Goal: Task Accomplishment & Management: Manage account settings

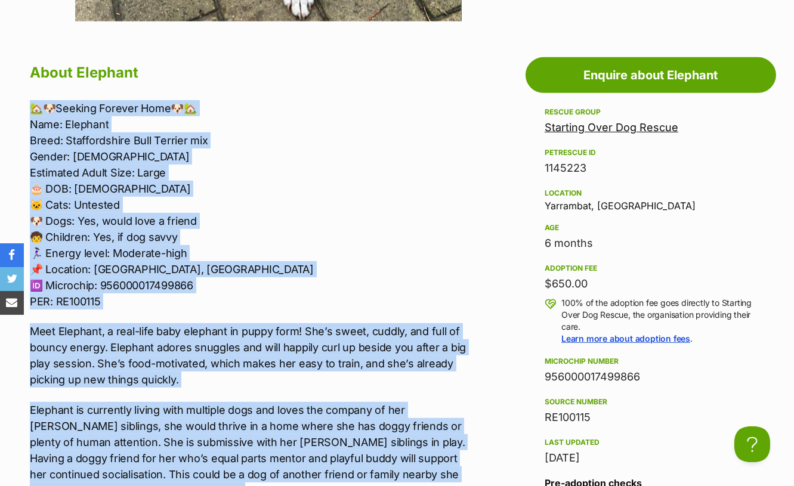
scroll to position [994, 0]
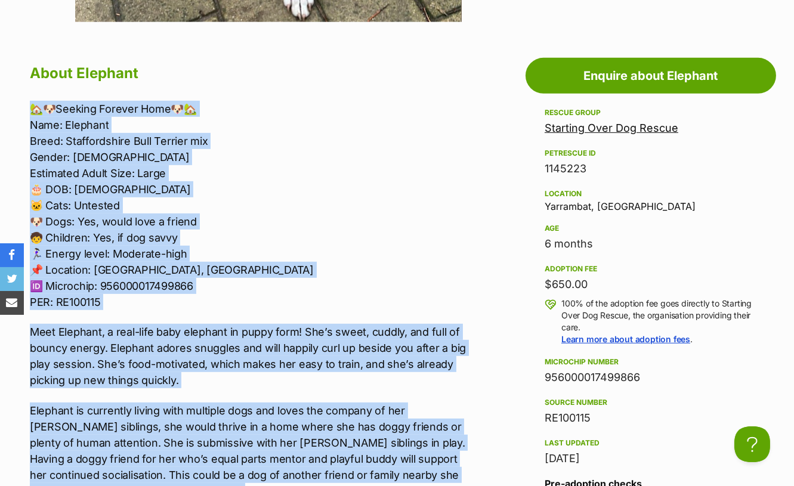
drag, startPoint x: 163, startPoint y: 352, endPoint x: 33, endPoint y: 109, distance: 275.5
copy div "🏡🐶Seeking Forever Home🐶🏡 Name: Elephant Breed: Staffordshire Bull Terrier mix G…"
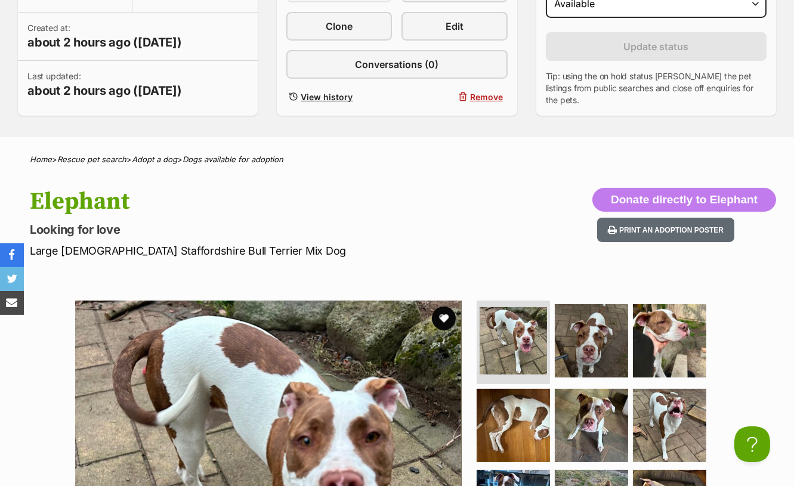
scroll to position [0, 0]
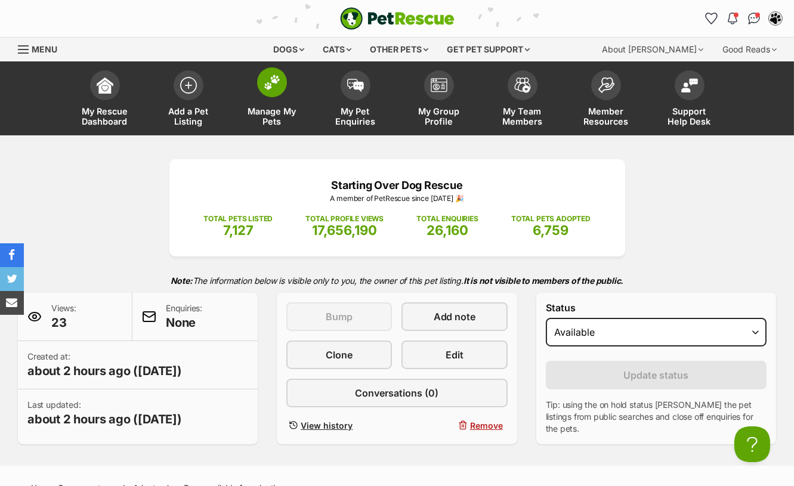
click at [264, 79] on img at bounding box center [272, 83] width 17 height 16
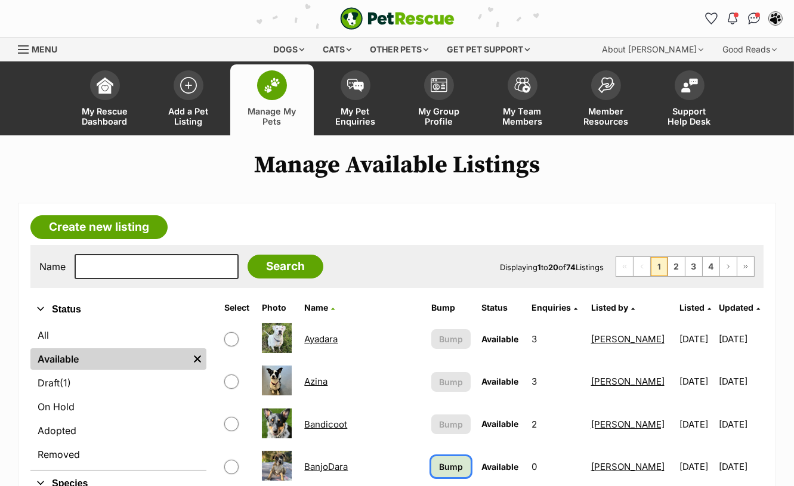
click at [439, 464] on span "Bump" at bounding box center [451, 467] width 24 height 13
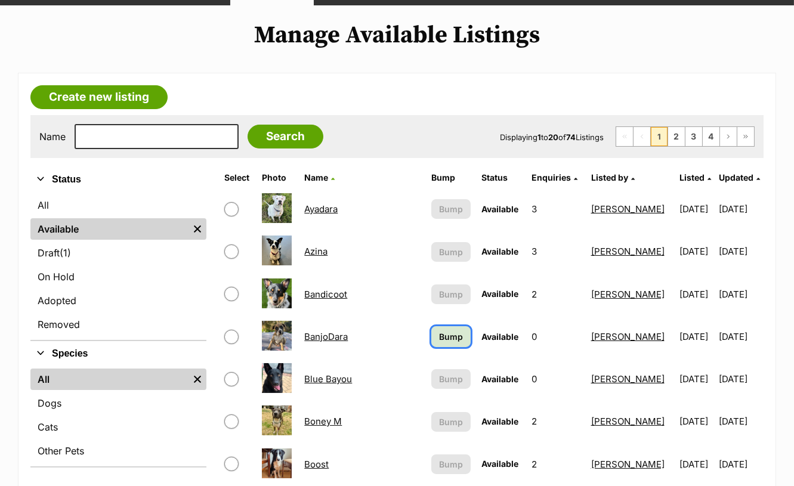
scroll to position [132, 0]
